Goal: Information Seeking & Learning: Learn about a topic

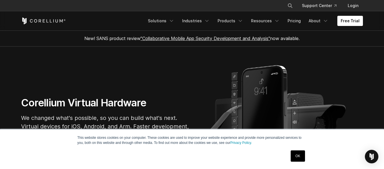
click at [300, 158] on link "OK" at bounding box center [298, 155] width 14 height 11
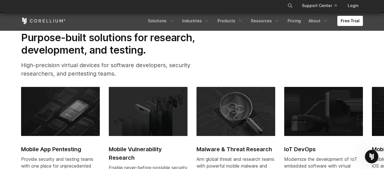
scroll to position [181, 0]
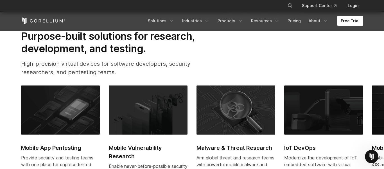
click at [351, 25] on link "Free Trial" at bounding box center [351, 21] width 26 height 10
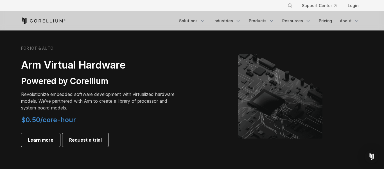
scroll to position [671, 0]
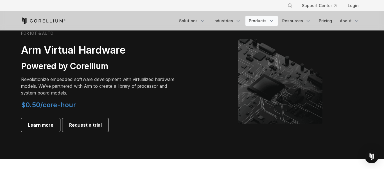
click at [266, 22] on link "Products" at bounding box center [262, 21] width 32 height 10
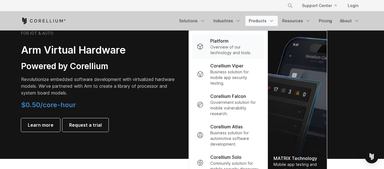
click at [205, 50] on link "Platform Overview of our technology and tools." at bounding box center [228, 46] width 72 height 25
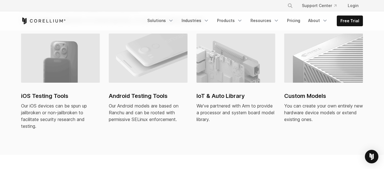
scroll to position [415, 0]
click at [34, 75] on link "iOS Testing Tools Our iOS devices can be spun up jailbroken or non-jailbroken t…" at bounding box center [60, 85] width 79 height 102
